Goal: Check status: Check status

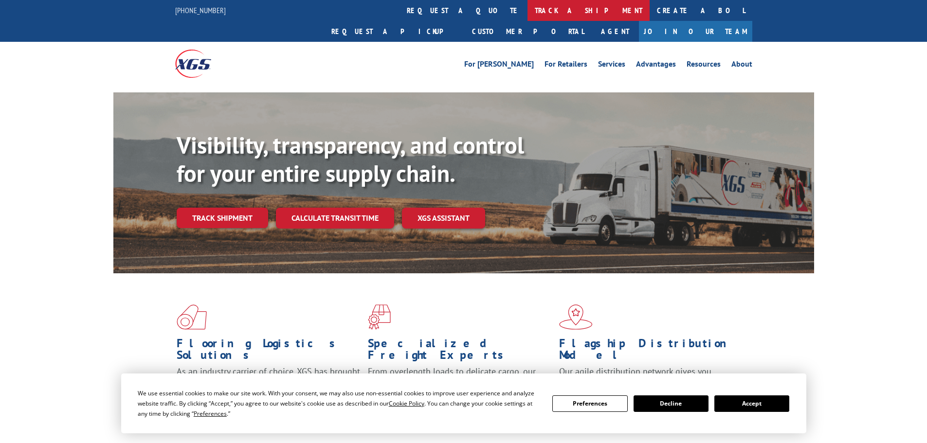
click at [528, 9] on link "track a shipment" at bounding box center [589, 10] width 122 height 21
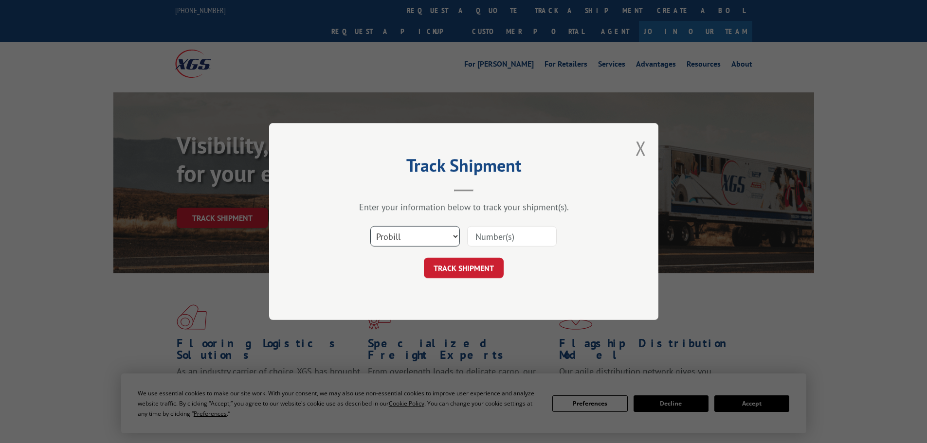
click at [386, 240] on select "Select category... Probill BOL PO" at bounding box center [415, 236] width 90 height 20
select select "po"
click at [370, 226] on select "Select category... Probill BOL PO" at bounding box center [415, 236] width 90 height 20
click at [469, 232] on input at bounding box center [512, 236] width 90 height 20
paste input "01500189"
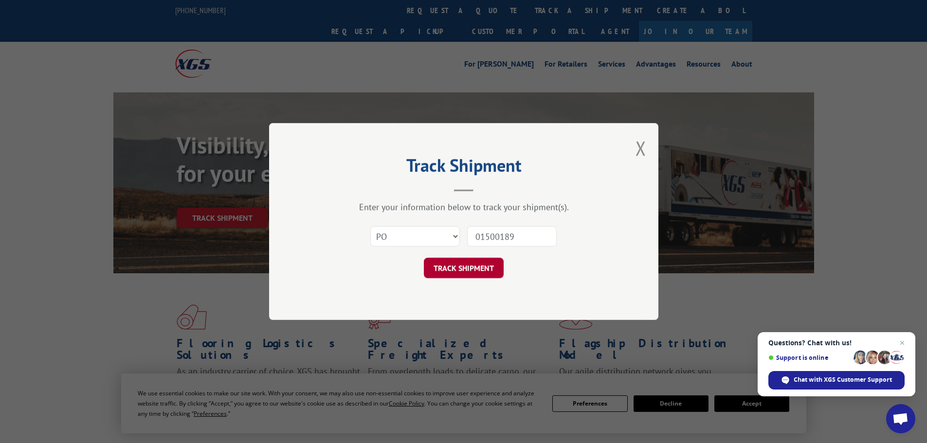
type input "01500189"
click at [492, 266] on button "TRACK SHIPMENT" at bounding box center [464, 268] width 80 height 20
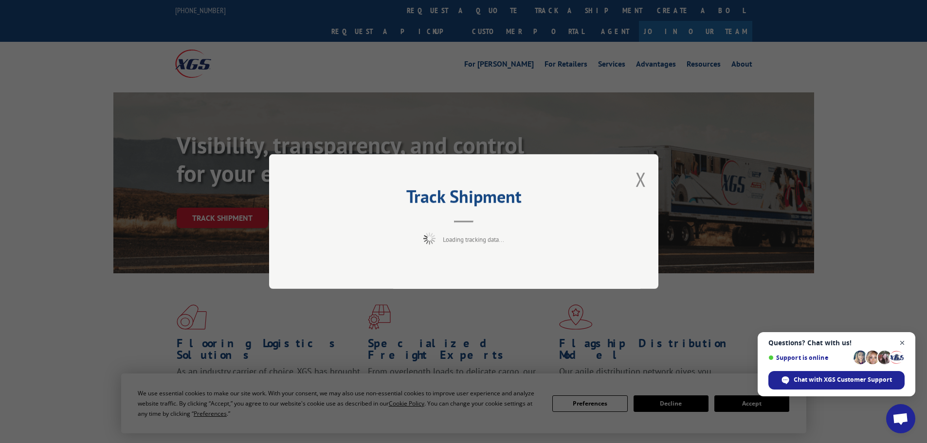
click at [900, 345] on span "Close chat" at bounding box center [903, 343] width 12 height 12
